Goal: Task Accomplishment & Management: Use online tool/utility

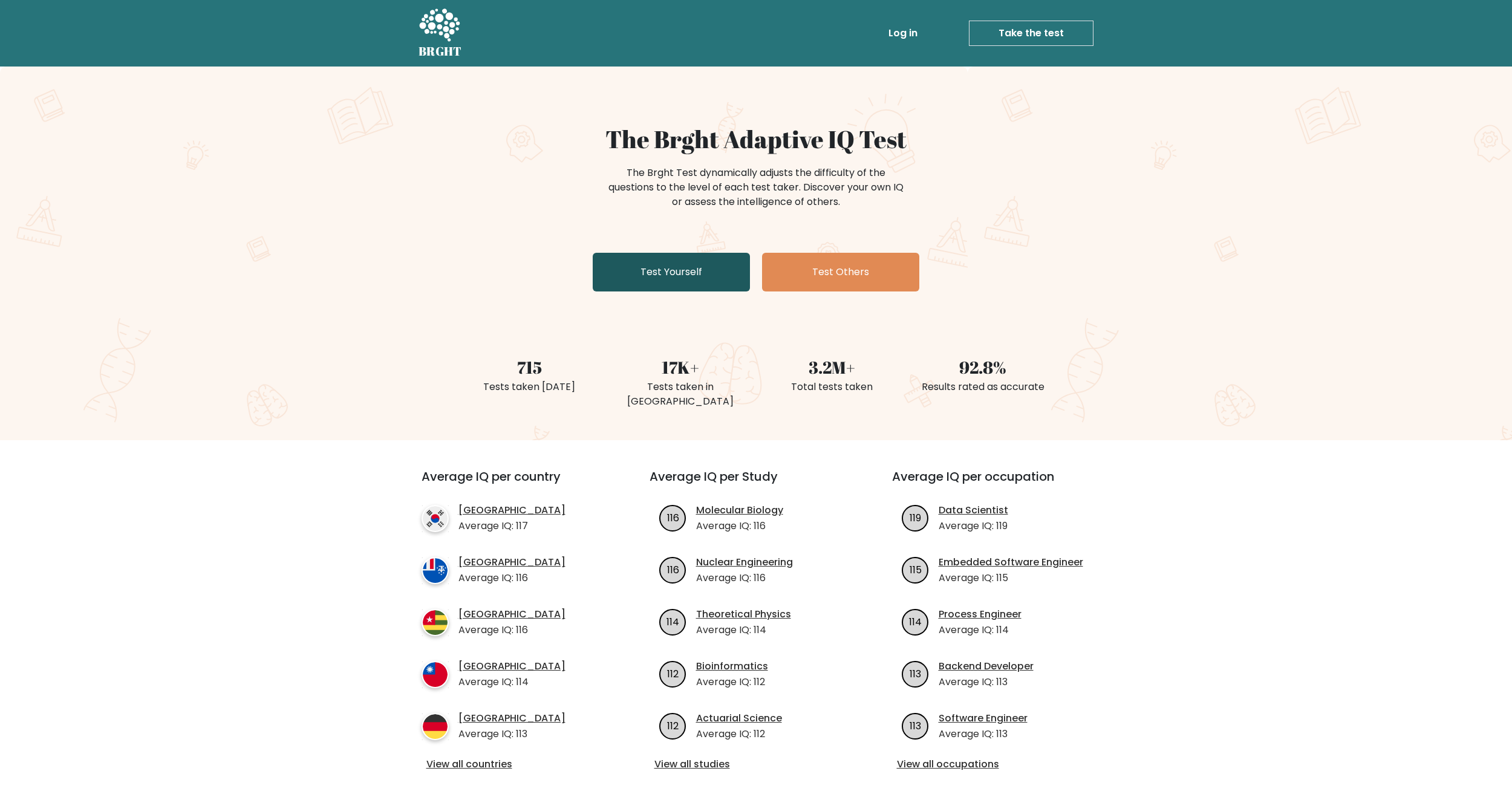
click at [688, 267] on link "Test Yourself" at bounding box center [671, 272] width 157 height 39
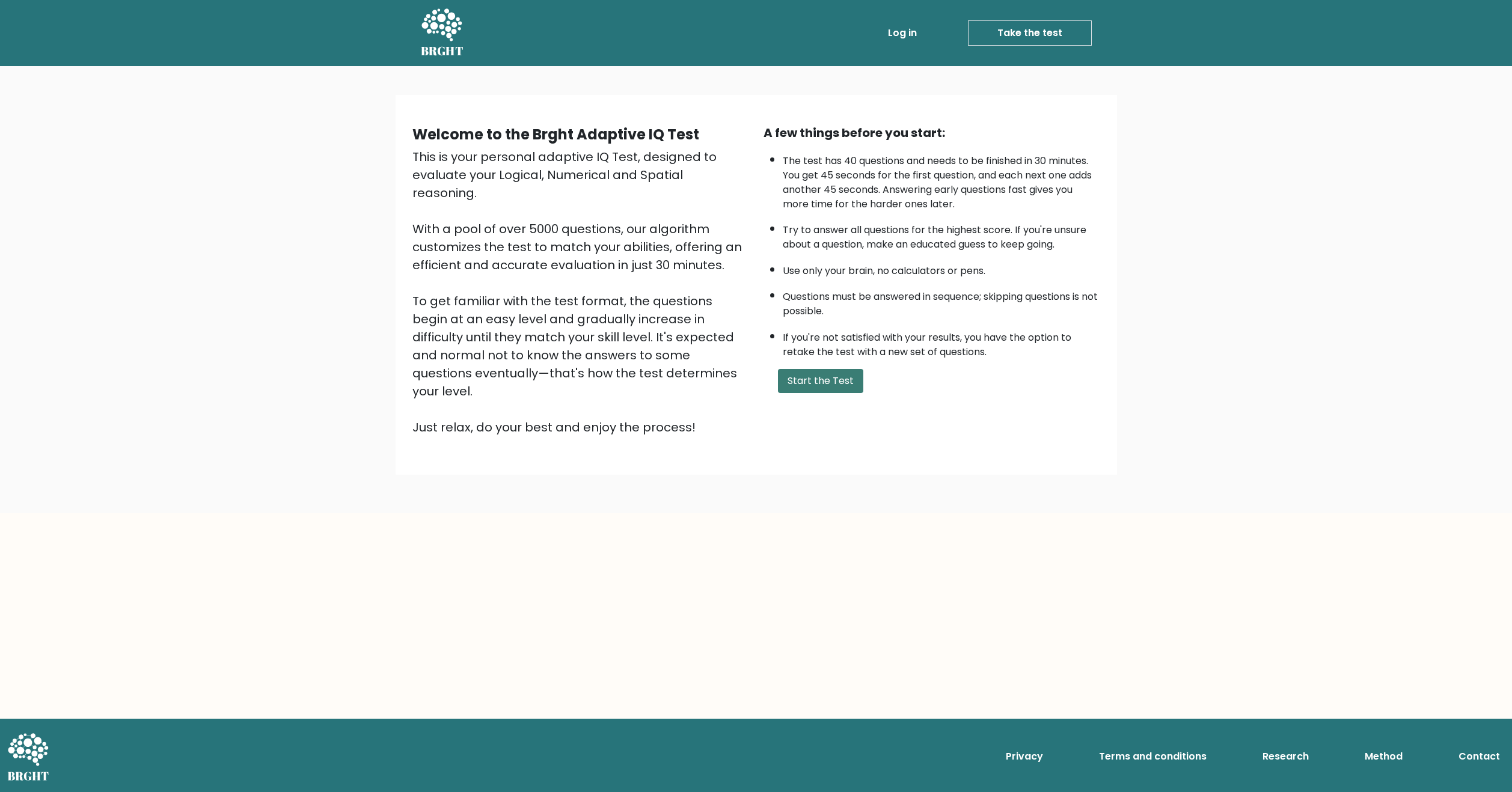
click at [809, 382] on button "Start the Test" at bounding box center [820, 381] width 85 height 24
